Goal: Information Seeking & Learning: Understand process/instructions

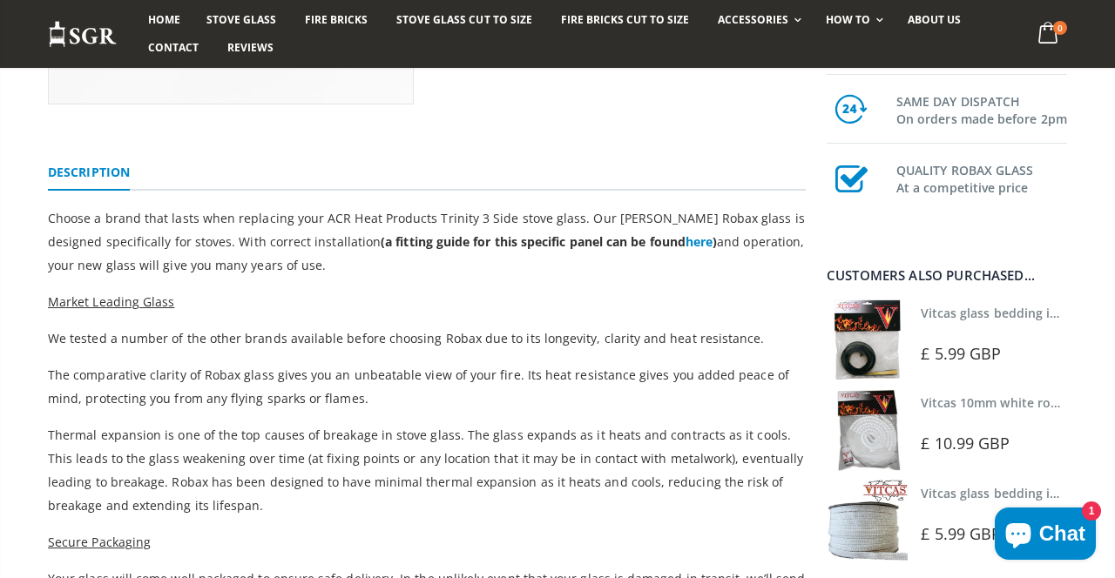
scroll to position [482, 0]
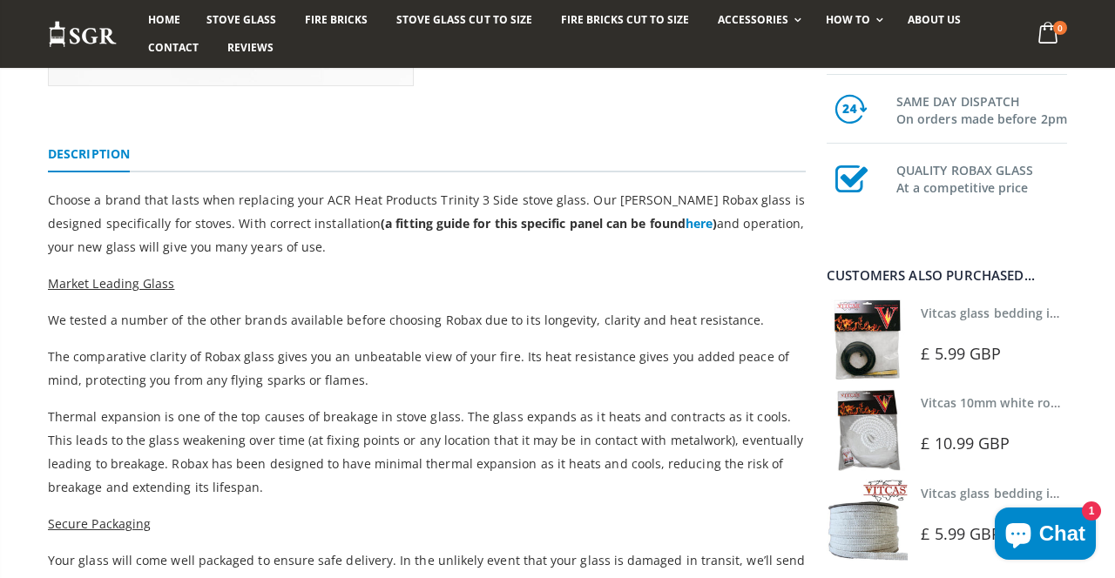
click at [686, 226] on link "here" at bounding box center [699, 223] width 27 height 17
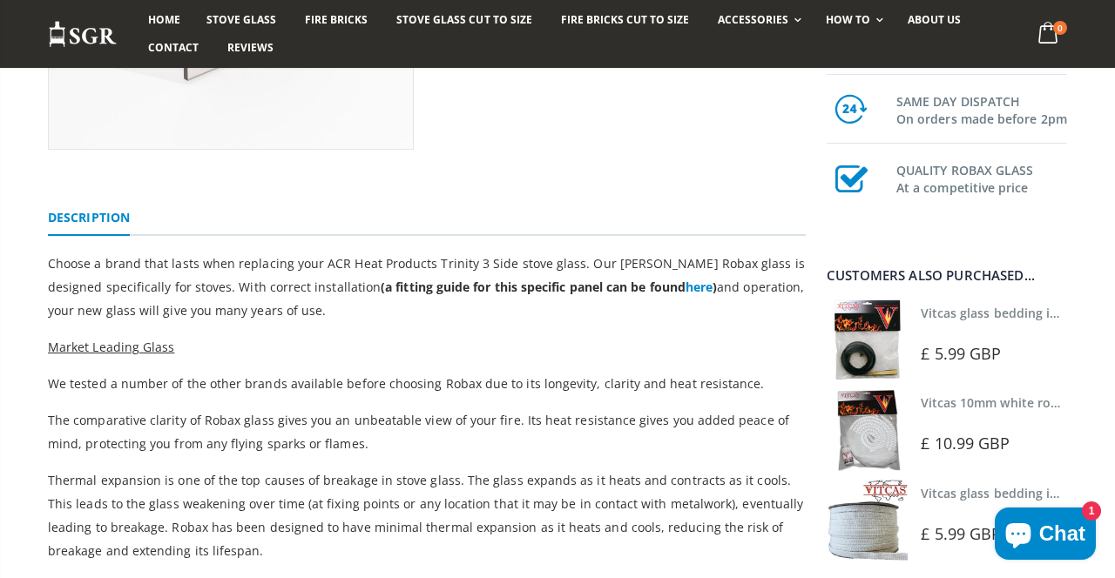
scroll to position [474, 0]
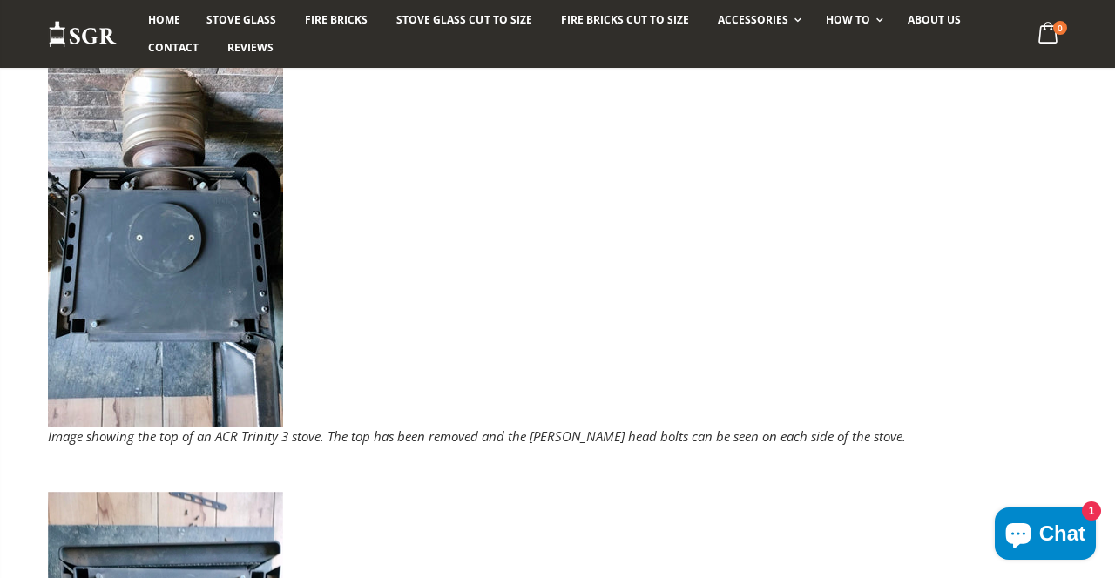
scroll to position [887, 0]
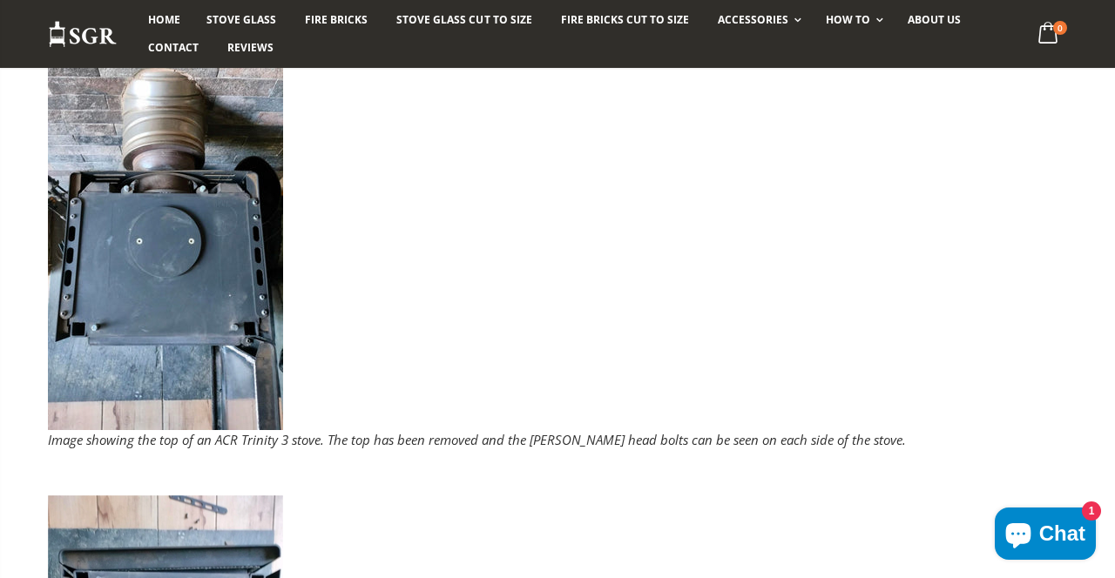
click at [225, 300] on img at bounding box center [165, 221] width 235 height 418
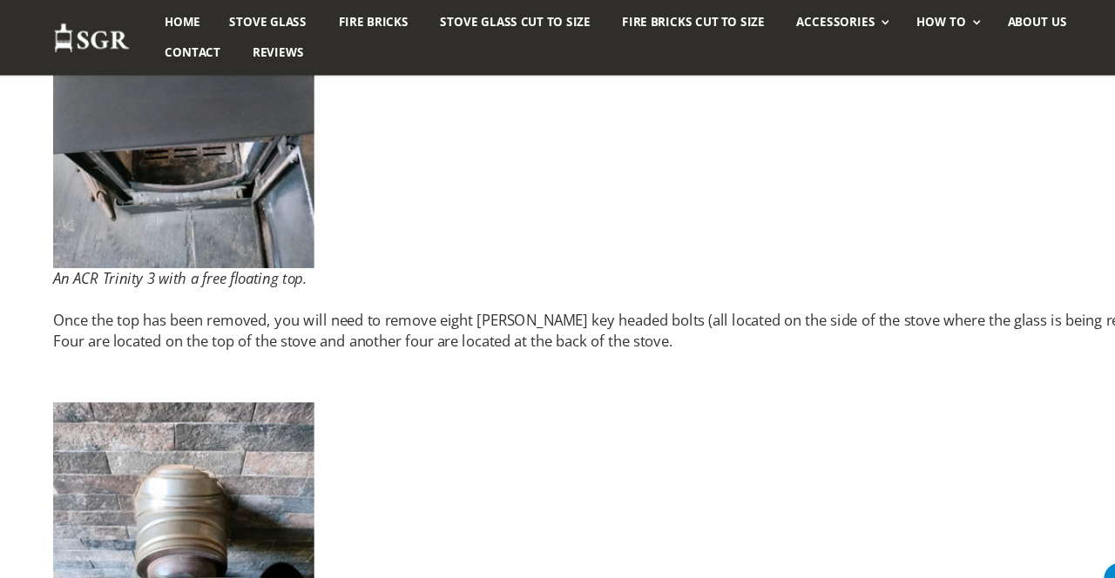
scroll to position [0, 0]
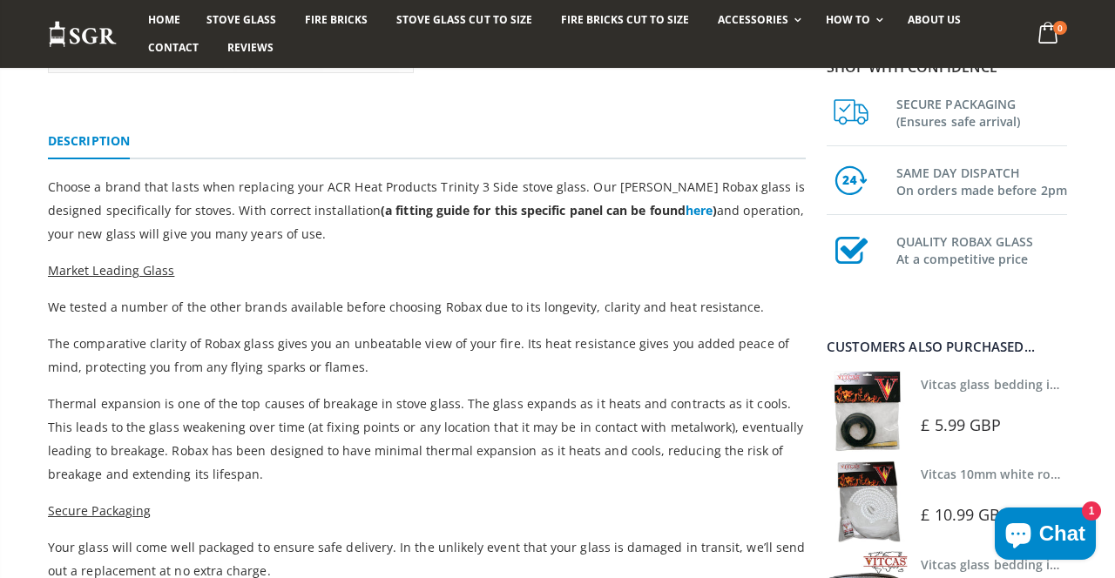
scroll to position [492, 0]
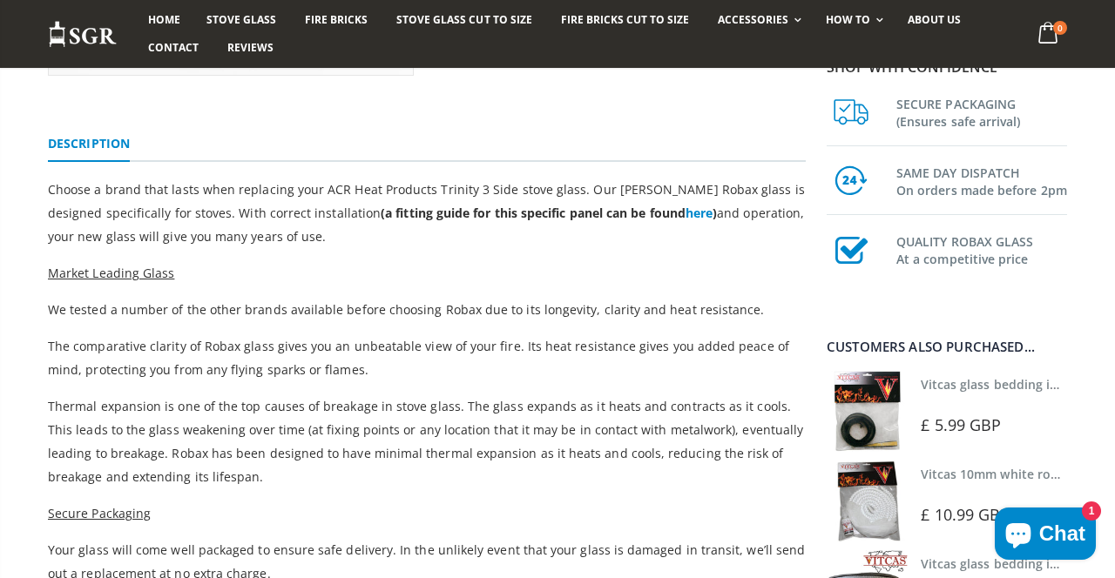
click at [686, 213] on link "here" at bounding box center [699, 213] width 27 height 17
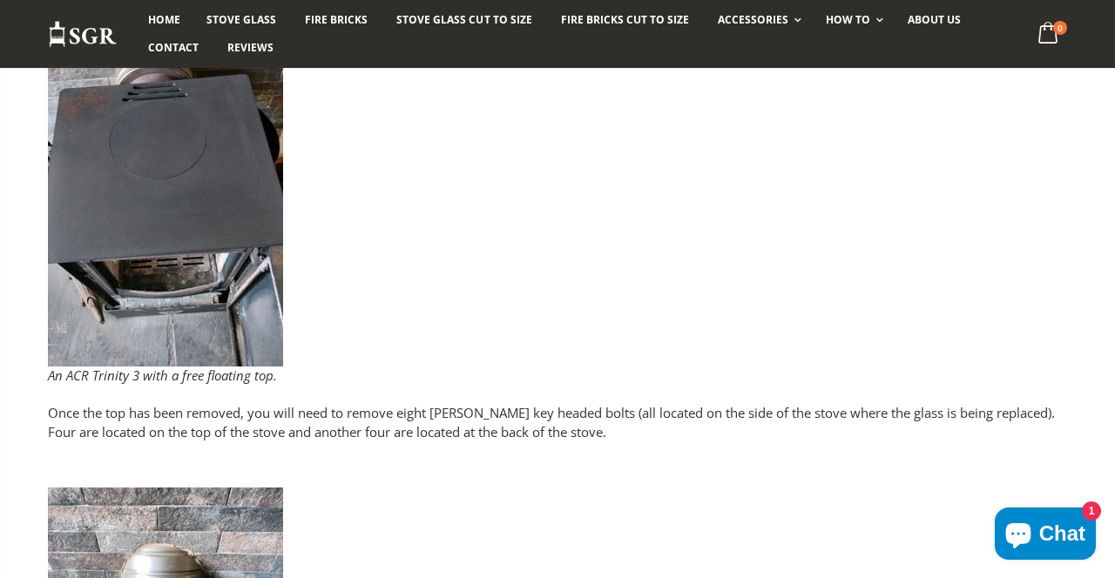
scroll to position [408, 0]
